Goal: Check status: Check status

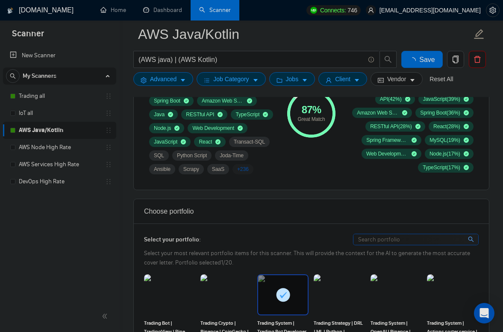
scroll to position [389, 0]
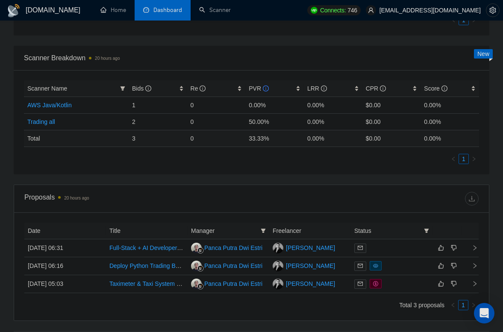
scroll to position [373, 0]
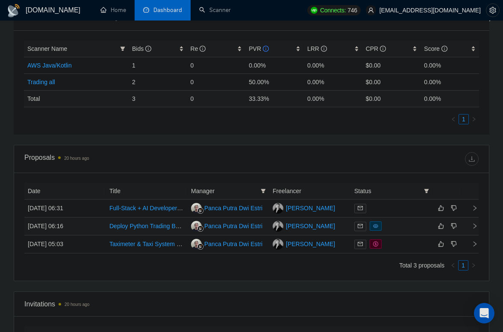
click at [93, 226] on td "[DATE] 06:16" at bounding box center [65, 227] width 82 height 18
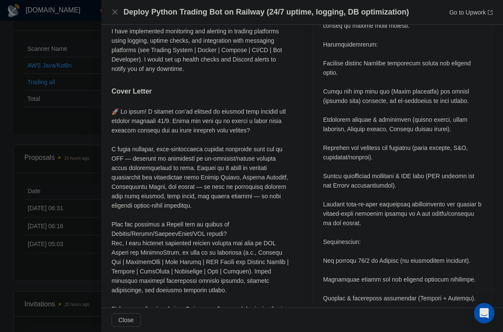
scroll to position [580, 0]
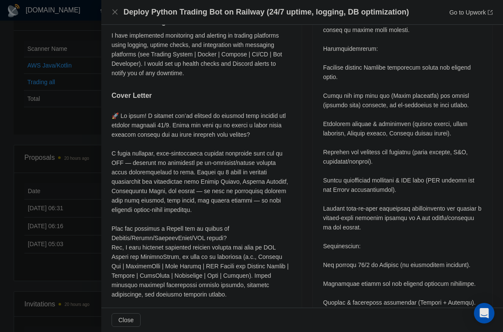
click at [77, 94] on div at bounding box center [251, 166] width 503 height 332
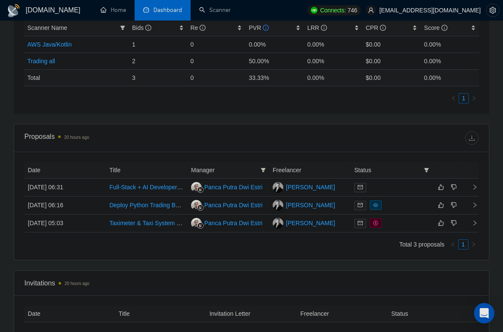
scroll to position [394, 0]
click at [103, 226] on td "[DATE] 05:03" at bounding box center [65, 223] width 82 height 18
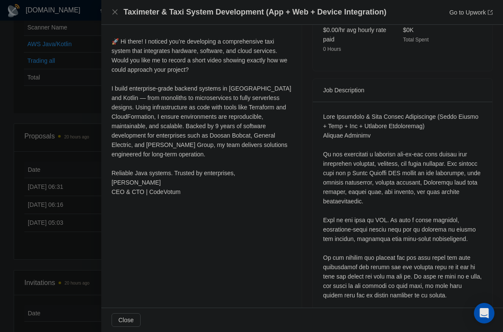
scroll to position [317, 0]
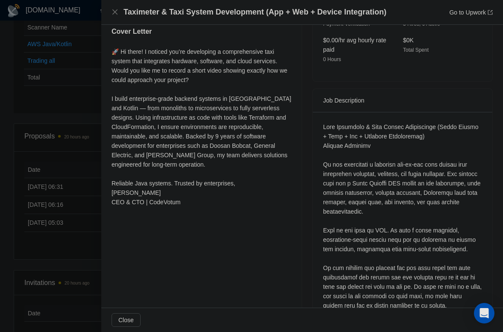
click at [66, 171] on div at bounding box center [251, 166] width 503 height 332
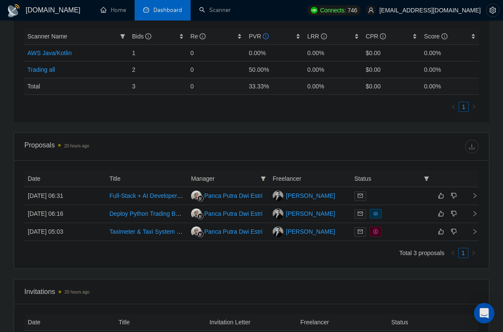
scroll to position [379, 0]
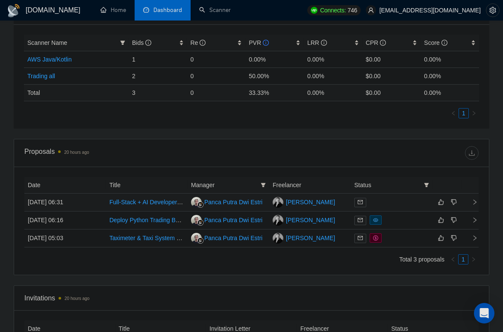
click at [94, 201] on td "27 Aug, 2025 06:31" at bounding box center [65, 203] width 82 height 18
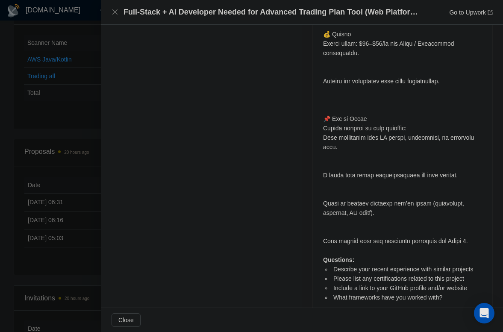
scroll to position [1435, 0]
click at [59, 108] on div at bounding box center [251, 166] width 503 height 332
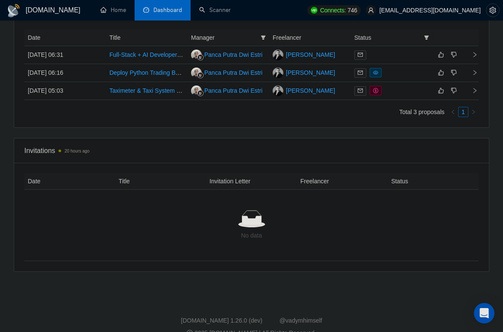
scroll to position [534, 0]
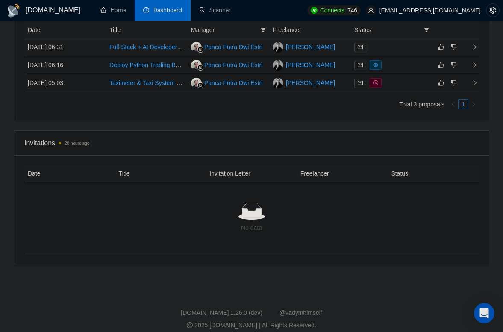
click at [95, 49] on td "27 Aug, 2025 06:31" at bounding box center [65, 47] width 82 height 18
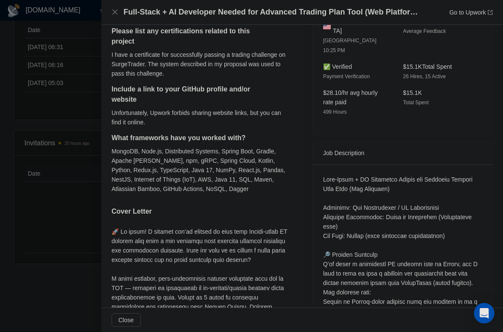
scroll to position [0, 0]
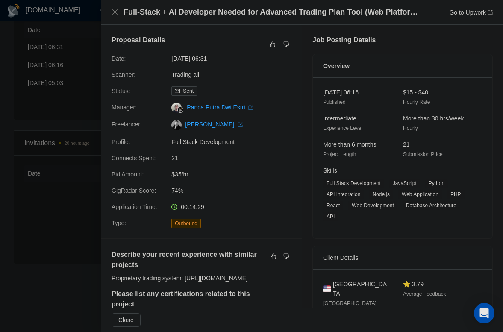
click at [62, 171] on div at bounding box center [251, 166] width 503 height 332
